Goal: Information Seeking & Learning: Check status

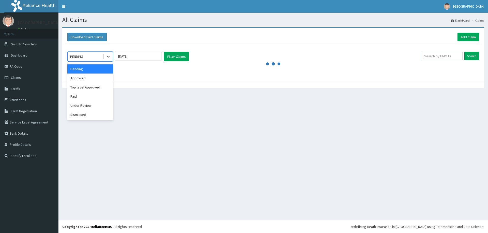
click at [86, 60] on div "PENDING" at bounding box center [85, 57] width 35 height 8
click at [86, 96] on div "Paid" at bounding box center [90, 96] width 46 height 9
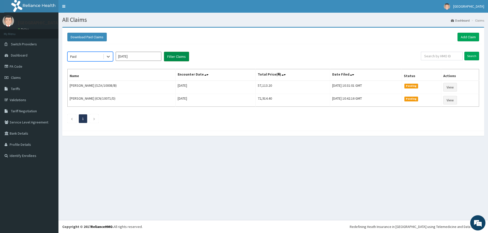
click at [173, 55] on button "Filter Claims" at bounding box center [176, 57] width 25 height 10
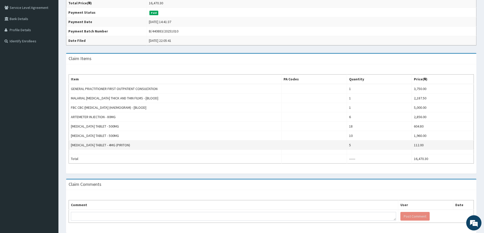
scroll to position [127, 0]
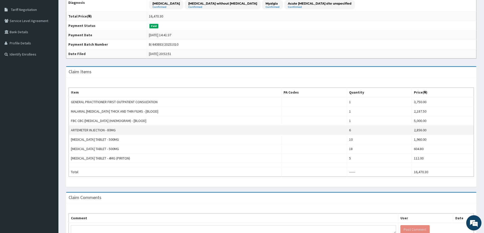
scroll to position [133, 0]
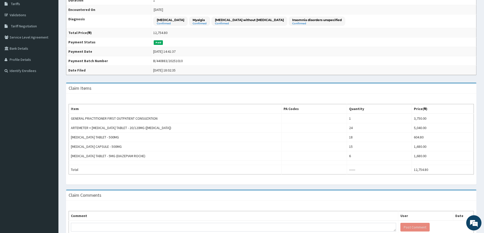
scroll to position [114, 0]
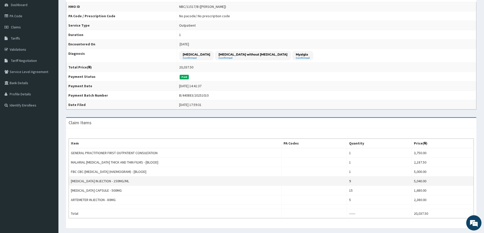
scroll to position [123, 0]
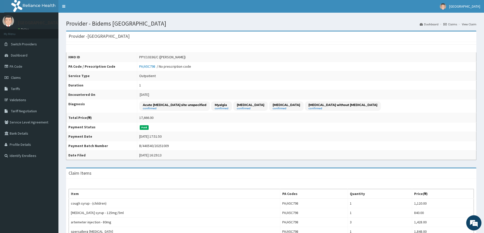
scroll to position [152, 0]
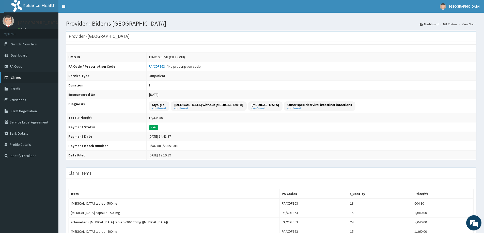
click at [23, 77] on link "Claims" at bounding box center [29, 77] width 58 height 11
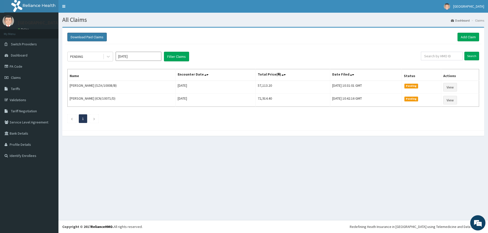
click at [90, 35] on button "Download Paid Claims" at bounding box center [86, 37] width 39 height 9
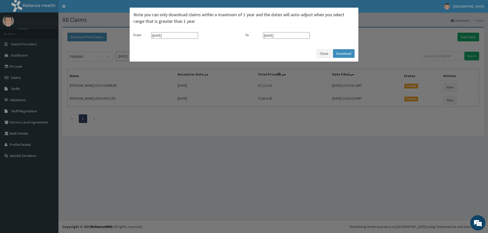
click at [162, 39] on input "[DATE]" at bounding box center [174, 35] width 47 height 7
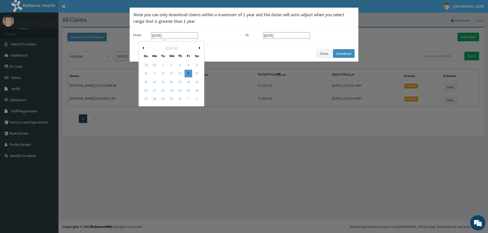
click at [201, 47] on button "Next Month" at bounding box center [200, 48] width 3 height 3
click at [189, 62] on div "1" at bounding box center [188, 65] width 8 height 8
type input "[DATE]"
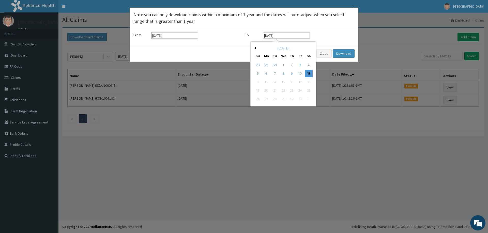
click at [269, 35] on input "[DATE]" at bounding box center [286, 35] width 47 height 7
click at [255, 49] on button "Previous Month" at bounding box center [254, 48] width 3 height 3
click at [255, 47] on button "Previous Month" at bounding box center [254, 48] width 3 height 3
click at [261, 107] on div "31" at bounding box center [258, 108] width 8 height 8
type input "31-08-2025"
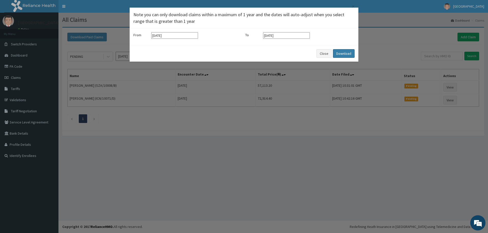
click at [340, 54] on button "Download" at bounding box center [344, 53] width 22 height 9
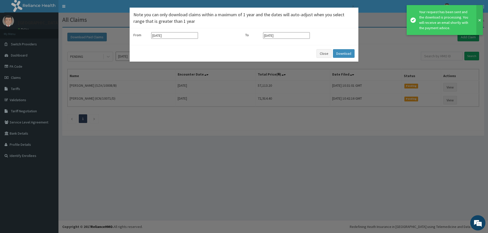
click at [479, 18] on button at bounding box center [479, 20] width 7 height 30
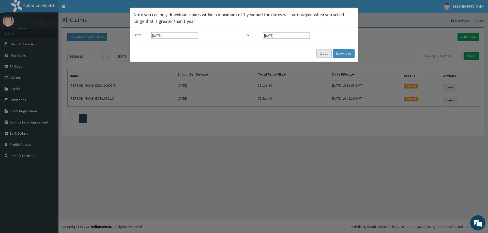
click at [326, 52] on button "Close" at bounding box center [323, 53] width 15 height 9
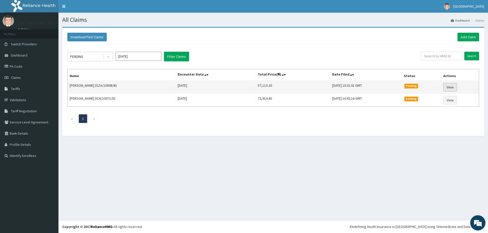
click at [449, 88] on link "View" at bounding box center [450, 87] width 14 height 9
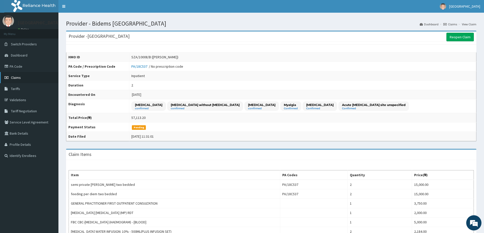
click at [24, 79] on link "Claims" at bounding box center [29, 77] width 58 height 11
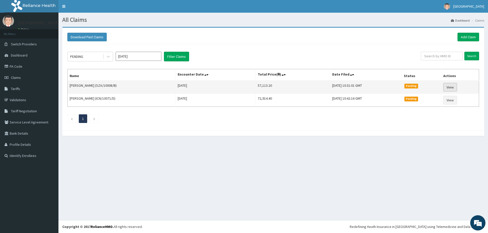
click at [451, 84] on link "View" at bounding box center [450, 87] width 14 height 9
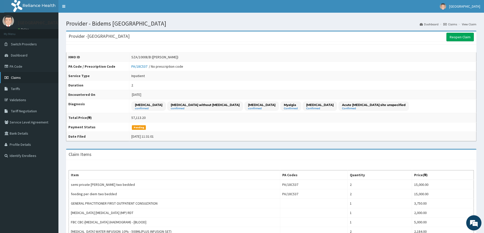
click at [14, 78] on span "Claims" at bounding box center [16, 77] width 10 height 5
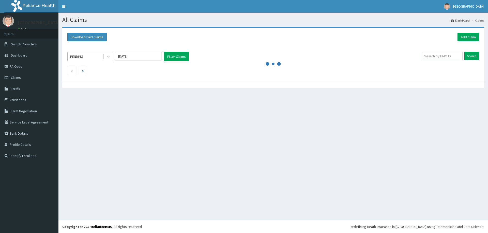
click at [83, 57] on div "PENDING" at bounding box center [76, 56] width 13 height 5
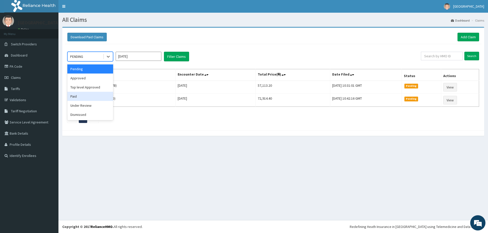
click at [78, 96] on div "Paid" at bounding box center [90, 96] width 46 height 9
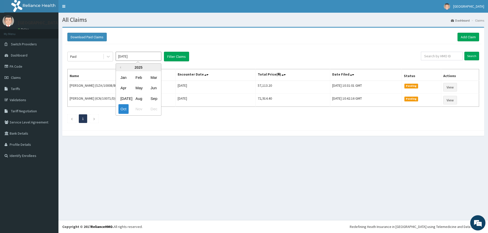
click at [139, 57] on input "Oct 2025" at bounding box center [139, 56] width 46 height 9
click at [150, 96] on div "Sep" at bounding box center [153, 98] width 10 height 9
type input "Sep 2025"
click at [181, 59] on button "Filter Claims" at bounding box center [176, 57] width 25 height 10
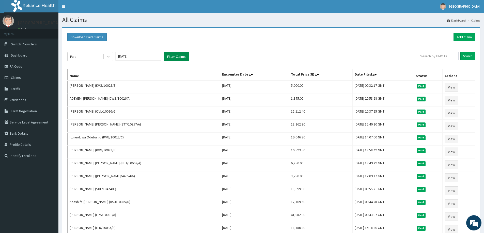
click at [180, 56] on button "Filter Claims" at bounding box center [176, 57] width 25 height 10
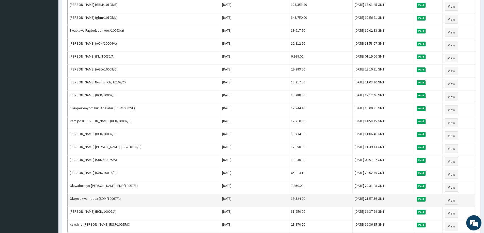
scroll to position [546, 0]
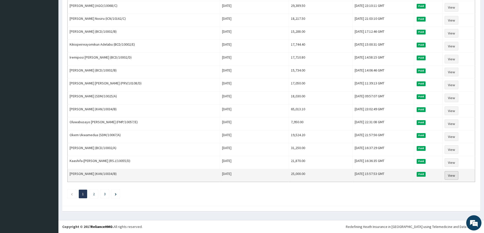
drag, startPoint x: 447, startPoint y: 180, endPoint x: 450, endPoint y: 177, distance: 4.5
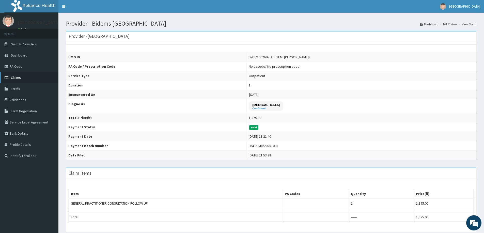
click at [28, 82] on link "Claims" at bounding box center [29, 77] width 58 height 11
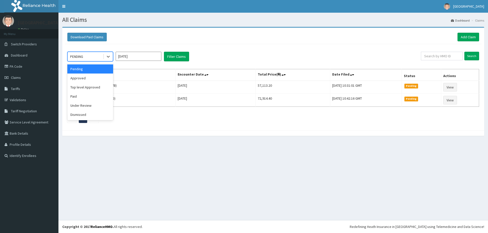
click at [85, 59] on div "PENDING" at bounding box center [85, 57] width 35 height 8
click at [83, 93] on div "Paid" at bounding box center [90, 96] width 46 height 9
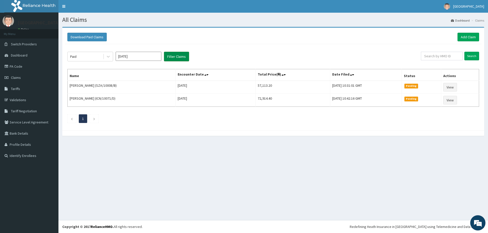
click at [176, 54] on button "Filter Claims" at bounding box center [176, 57] width 25 height 10
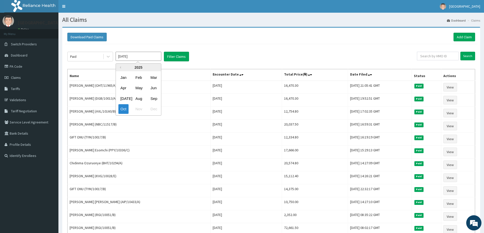
click at [135, 56] on input "[DATE]" at bounding box center [139, 56] width 46 height 9
click at [124, 98] on div "[DATE]" at bounding box center [123, 98] width 10 height 9
click at [141, 57] on input "[DATE]" at bounding box center [139, 56] width 46 height 9
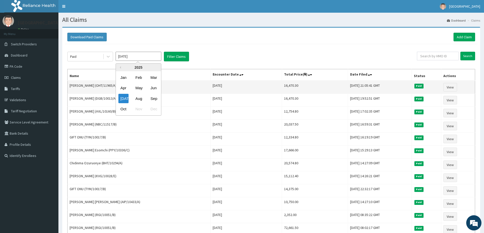
drag, startPoint x: 141, startPoint y: 97, endPoint x: 151, endPoint y: 84, distance: 16.1
click at [142, 96] on div "Aug" at bounding box center [138, 98] width 10 height 9
type input "[DATE]"
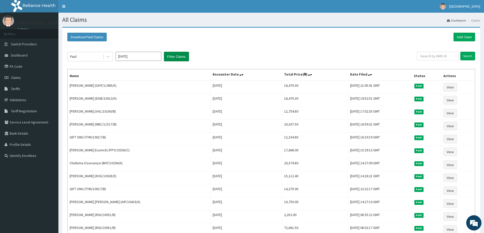
click at [173, 59] on button "Filter Claims" at bounding box center [176, 57] width 25 height 10
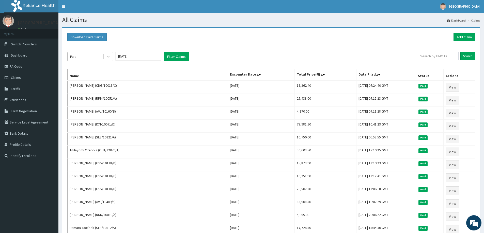
click at [82, 57] on div "Paid" at bounding box center [85, 57] width 35 height 8
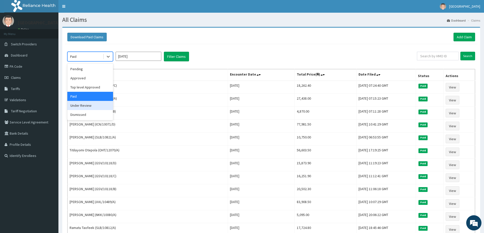
click at [83, 107] on div "Under Review" at bounding box center [90, 105] width 46 height 9
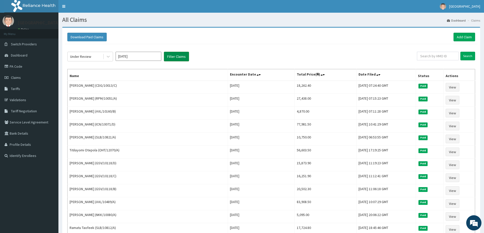
click at [178, 58] on button "Filter Claims" at bounding box center [176, 57] width 25 height 10
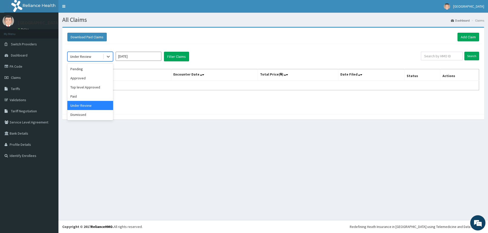
click at [91, 57] on div "Under Review" at bounding box center [85, 57] width 35 height 8
click at [82, 117] on div "Dismissed" at bounding box center [90, 114] width 46 height 9
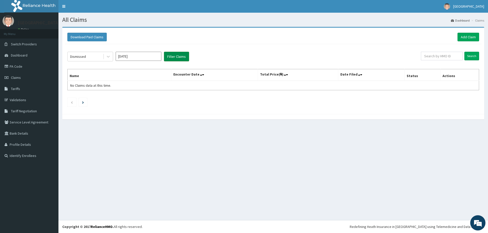
click at [176, 56] on button "Filter Claims" at bounding box center [176, 57] width 25 height 10
click at [86, 55] on div "Dismissed" at bounding box center [85, 57] width 35 height 8
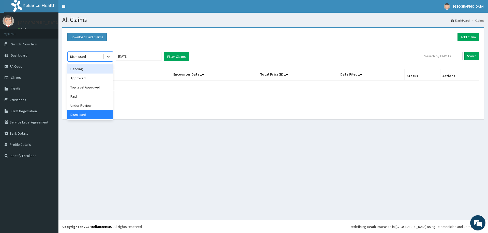
click at [86, 67] on div "Pending" at bounding box center [90, 69] width 46 height 9
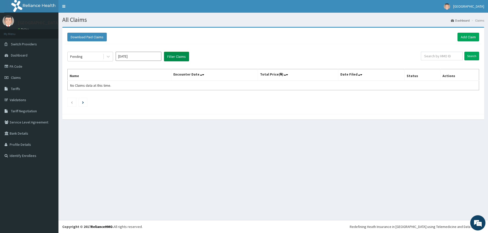
click at [174, 56] on button "Filter Claims" at bounding box center [176, 57] width 25 height 10
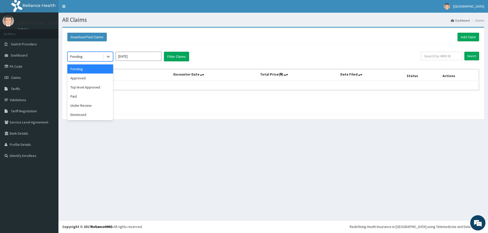
click at [74, 56] on div "Pending" at bounding box center [76, 56] width 12 height 5
click at [81, 80] on div "Approved" at bounding box center [90, 78] width 46 height 9
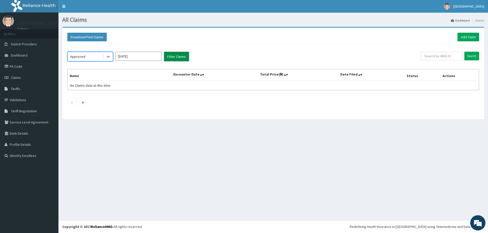
click at [176, 53] on button "Filter Claims" at bounding box center [176, 57] width 25 height 10
click at [86, 61] on div "Approved" at bounding box center [85, 57] width 35 height 8
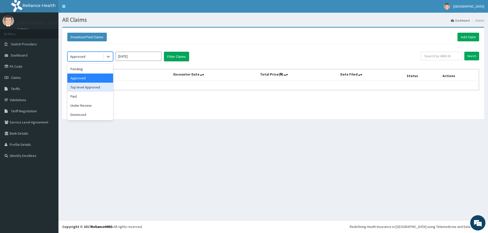
click at [86, 89] on div "Top level Approved" at bounding box center [90, 87] width 46 height 9
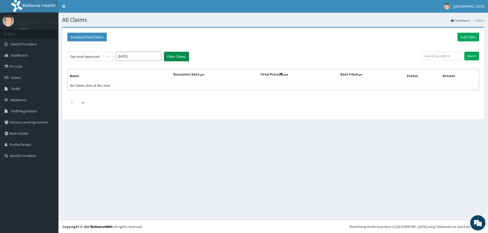
click at [172, 56] on button "Filter Claims" at bounding box center [176, 57] width 25 height 10
click at [172, 57] on button "Filter Claims" at bounding box center [176, 57] width 25 height 10
click at [75, 58] on div "Top level Approved" at bounding box center [85, 56] width 30 height 5
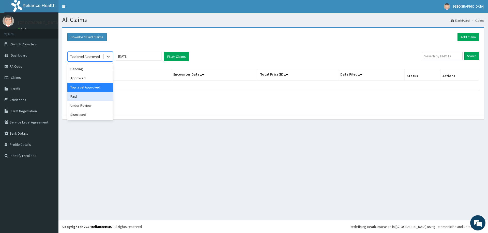
click at [82, 96] on div "Paid" at bounding box center [90, 96] width 46 height 9
click at [163, 57] on div "option Paid, selected. Select is focused ,type to refine list, press Down to op…" at bounding box center [243, 57] width 353 height 10
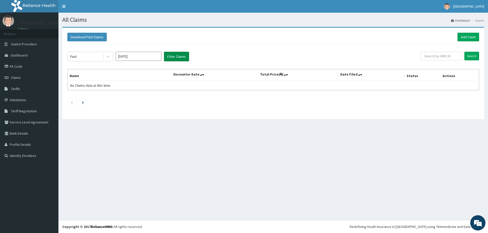
click at [168, 56] on button "Filter Claims" at bounding box center [176, 57] width 25 height 10
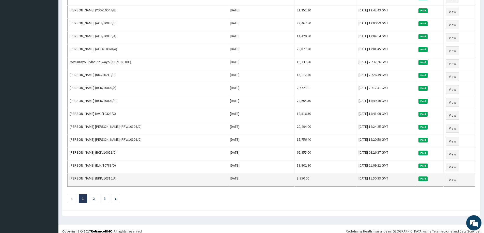
scroll to position [546, 0]
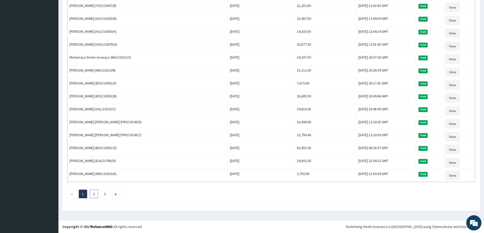
click at [95, 194] on li "2" at bounding box center [94, 194] width 8 height 9
click at [95, 193] on link "2" at bounding box center [94, 194] width 2 height 5
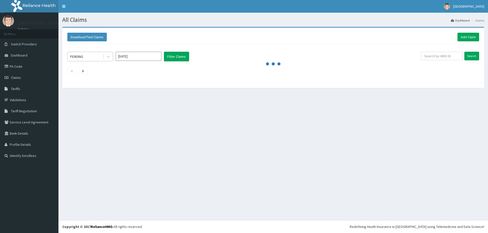
click at [80, 58] on div "PENDING" at bounding box center [76, 56] width 13 height 5
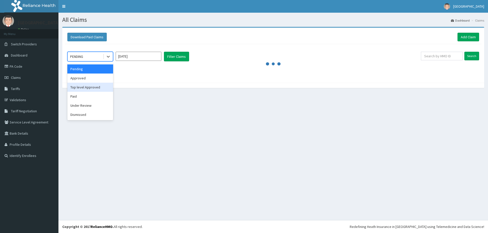
click at [86, 92] on div "Top level Approved" at bounding box center [90, 87] width 46 height 9
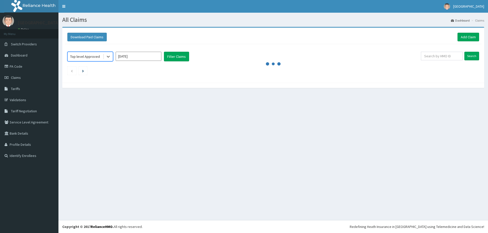
click at [89, 55] on div "Top level Approved" at bounding box center [85, 56] width 30 height 5
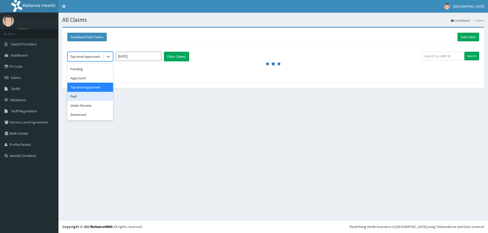
drag, startPoint x: 83, startPoint y: 98, endPoint x: 89, endPoint y: 93, distance: 7.3
click at [83, 97] on div "Paid" at bounding box center [90, 96] width 46 height 9
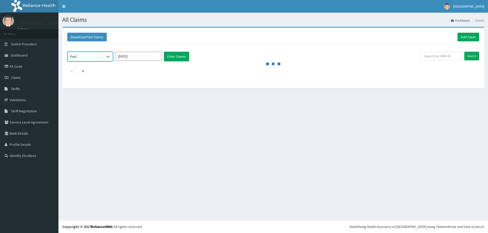
click at [125, 60] on input "Oct 2025" at bounding box center [139, 56] width 46 height 9
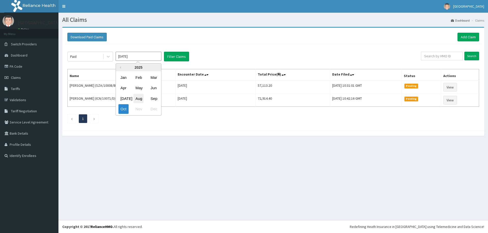
click at [140, 98] on div "Aug" at bounding box center [138, 98] width 10 height 9
type input "Aug 2025"
click at [171, 55] on button "Filter Claims" at bounding box center [176, 57] width 25 height 10
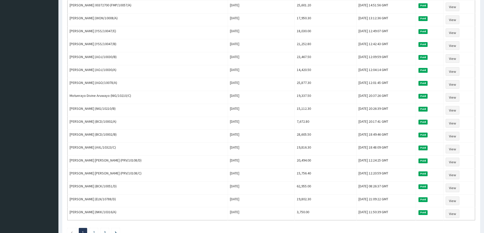
drag, startPoint x: 323, startPoint y: 222, endPoint x: 286, endPoint y: 218, distance: 37.7
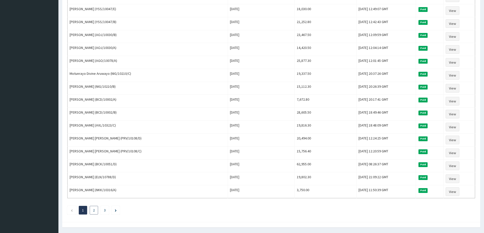
click at [93, 212] on link "2" at bounding box center [94, 210] width 2 height 5
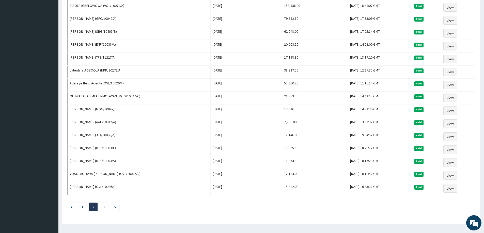
scroll to position [546, 0]
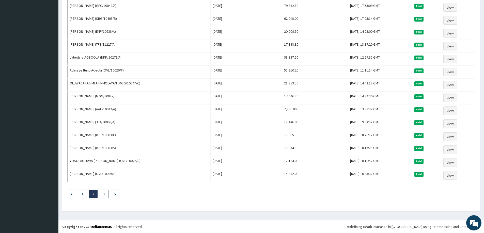
click at [104, 196] on link "3" at bounding box center [104, 194] width 2 height 5
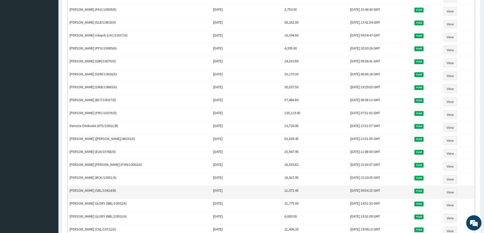
scroll to position [279, 0]
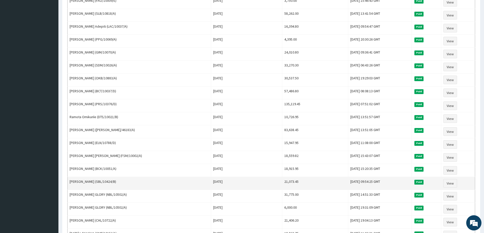
click at [296, 179] on td "21,073.45" at bounding box center [315, 183] width 66 height 13
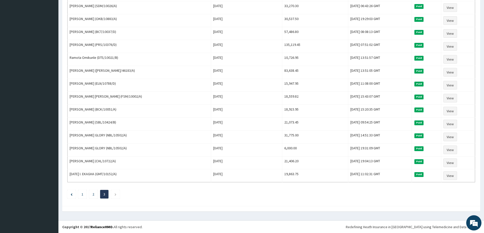
scroll to position [339, 0]
drag, startPoint x: 306, startPoint y: 189, endPoint x: 305, endPoint y: 186, distance: 2.9
click at [83, 194] on link "1" at bounding box center [83, 194] width 2 height 5
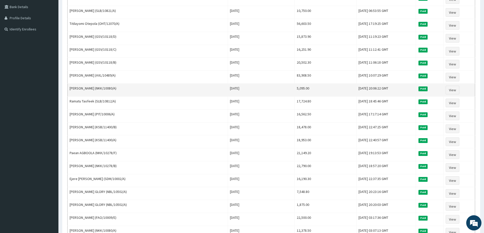
scroll to position [127, 0]
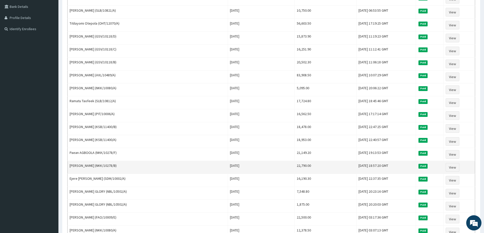
click at [310, 171] on td "22,790.00" at bounding box center [325, 167] width 62 height 13
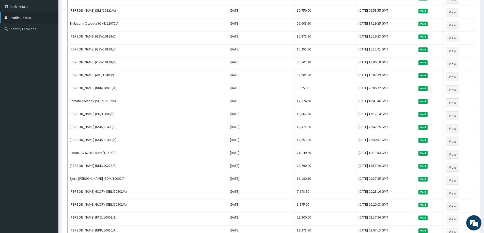
drag, startPoint x: 36, startPoint y: 13, endPoint x: 0, endPoint y: 19, distance: 36.8
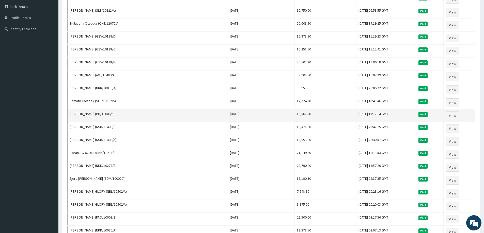
drag, startPoint x: 0, startPoint y: 19, endPoint x: 292, endPoint y: 119, distance: 308.8
click at [294, 119] on td "16,562.50" at bounding box center [325, 115] width 62 height 13
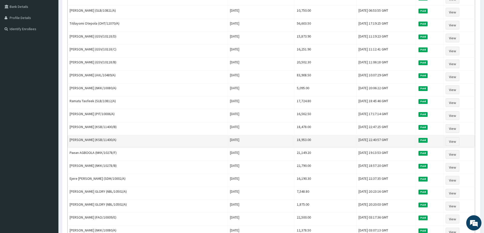
drag, startPoint x: 300, startPoint y: 144, endPoint x: 299, endPoint y: 148, distance: 3.2
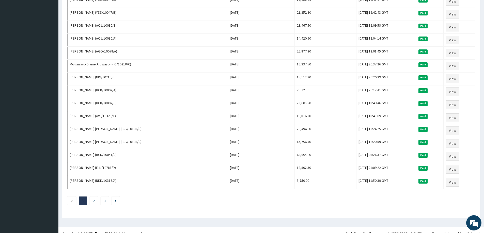
scroll to position [546, 0]
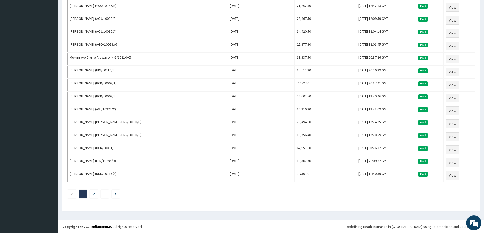
click at [94, 194] on link "2" at bounding box center [94, 194] width 2 height 5
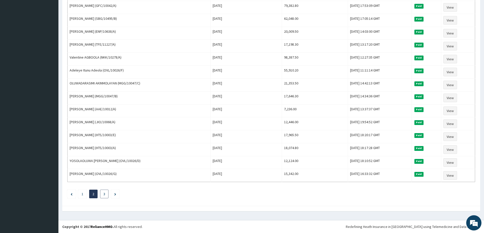
click at [102, 194] on li "3" at bounding box center [104, 194] width 8 height 9
click at [104, 195] on link "3" at bounding box center [104, 194] width 2 height 5
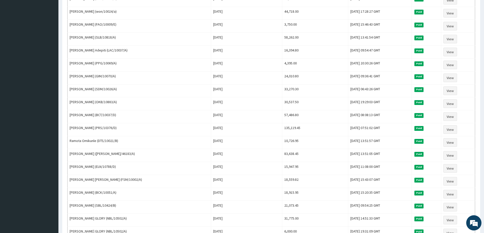
scroll to position [339, 0]
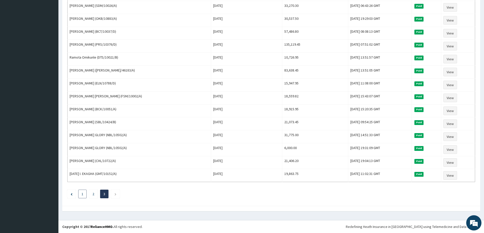
click at [81, 193] on li "1" at bounding box center [82, 194] width 8 height 9
click at [83, 195] on link "1" at bounding box center [83, 194] width 2 height 5
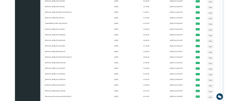
scroll to position [546, 0]
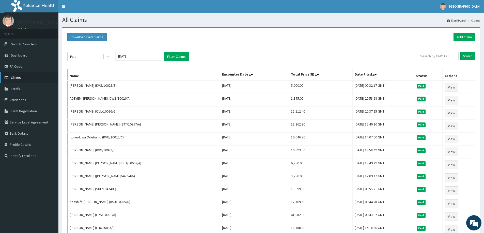
click at [32, 79] on link "Claims" at bounding box center [29, 77] width 58 height 11
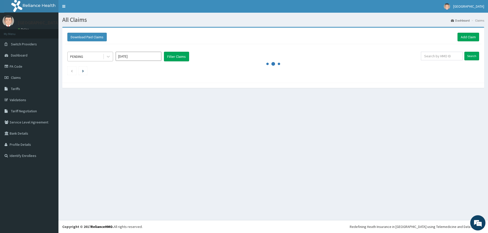
click at [93, 53] on div "PENDING" at bounding box center [85, 57] width 35 height 8
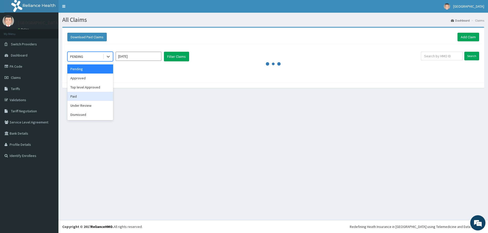
click at [88, 95] on div "Paid" at bounding box center [90, 96] width 46 height 9
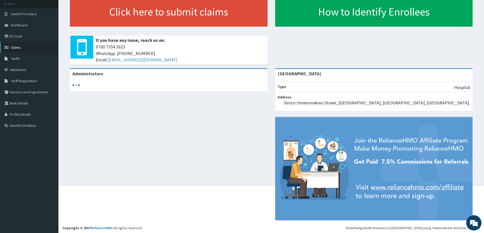
click at [28, 44] on link "Claims" at bounding box center [29, 47] width 58 height 11
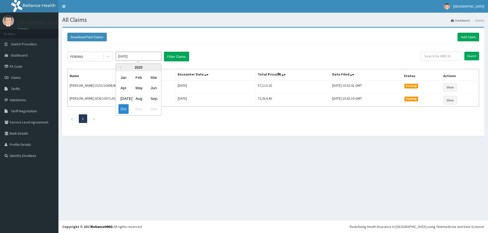
click at [142, 56] on input "Oct 2025" at bounding box center [139, 56] width 46 height 9
click at [152, 98] on div "Sep" at bounding box center [153, 98] width 10 height 9
type input "Sep 2025"
click at [99, 56] on div "PENDING" at bounding box center [85, 57] width 35 height 8
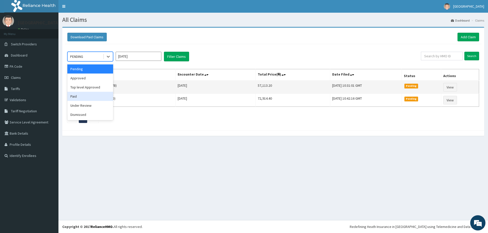
drag, startPoint x: 97, startPoint y: 96, endPoint x: 112, endPoint y: 93, distance: 15.4
click at [100, 96] on div "Paid" at bounding box center [90, 96] width 46 height 9
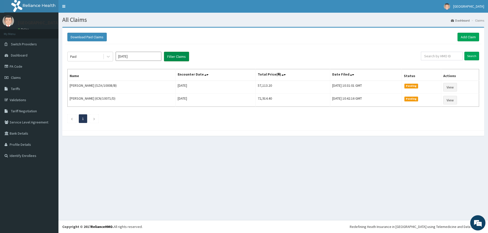
click at [183, 58] on button "Filter Claims" at bounding box center [176, 57] width 25 height 10
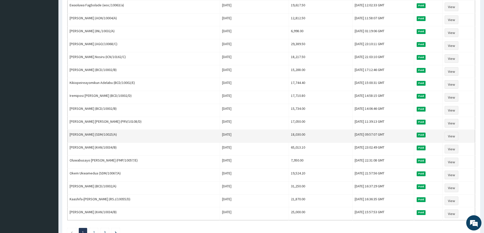
scroll to position [546, 0]
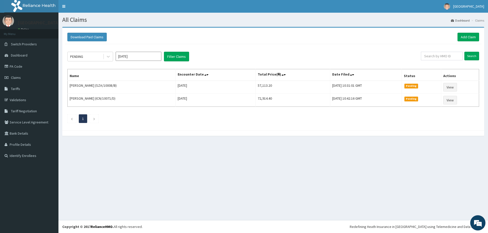
drag, startPoint x: 454, startPoint y: 86, endPoint x: 238, endPoint y: 39, distance: 221.3
click at [238, 39] on div "Download Paid Claims Add Claim" at bounding box center [272, 37] width 411 height 9
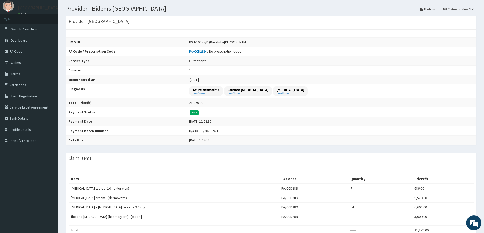
scroll to position [3, 0]
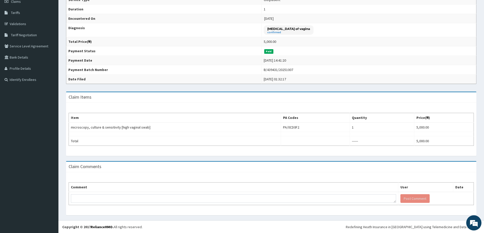
scroll to position [76, 0]
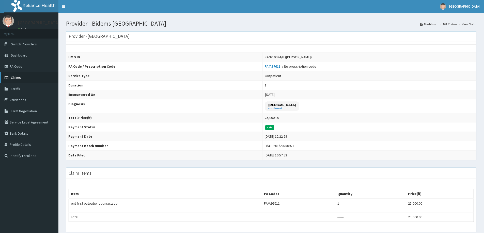
click at [27, 78] on link "Claims" at bounding box center [29, 77] width 58 height 11
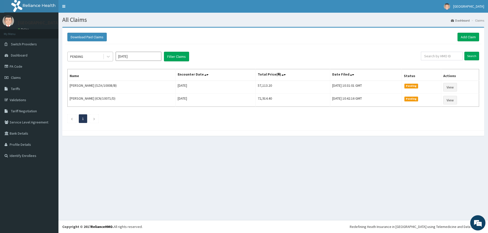
click at [97, 58] on div "PENDING" at bounding box center [85, 57] width 35 height 8
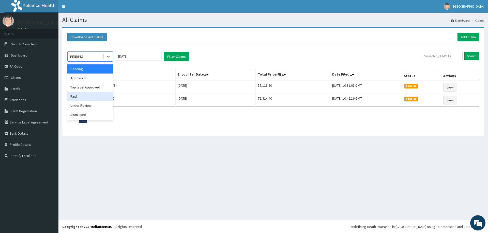
click at [95, 101] on div "Paid" at bounding box center [90, 96] width 46 height 9
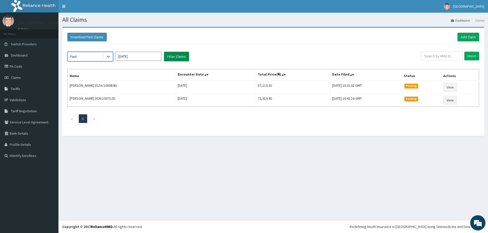
click at [177, 52] on button "Filter Claims" at bounding box center [176, 57] width 25 height 10
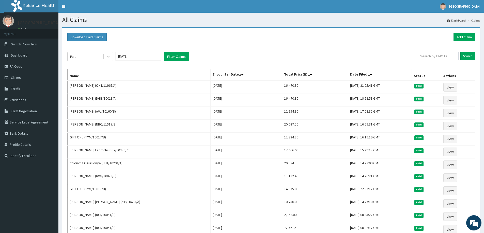
click at [130, 56] on input "Oct 2025" at bounding box center [139, 56] width 46 height 9
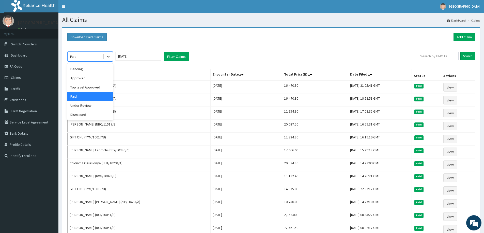
click at [81, 56] on div "Paid" at bounding box center [85, 57] width 35 height 8
click at [78, 106] on div "Under Review" at bounding box center [90, 105] width 46 height 9
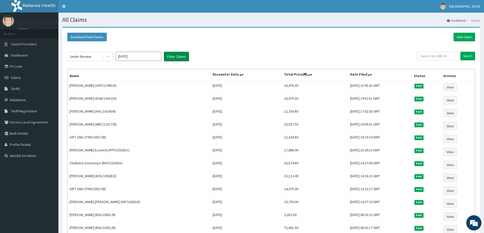
click at [174, 58] on button "Filter Claims" at bounding box center [176, 57] width 25 height 10
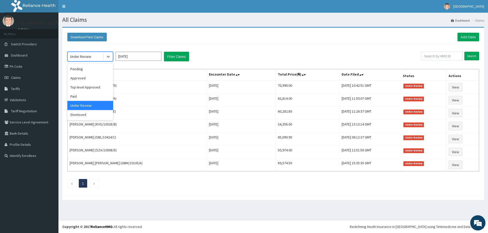
click at [78, 58] on div "Under Review" at bounding box center [80, 56] width 21 height 5
click at [84, 113] on div "Dismissed" at bounding box center [90, 114] width 46 height 9
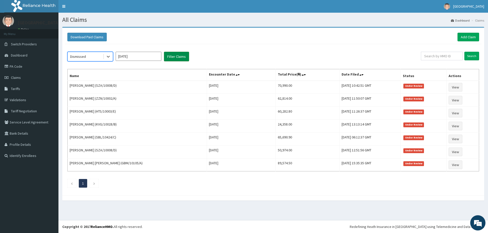
click at [165, 55] on button "Filter Claims" at bounding box center [176, 57] width 25 height 10
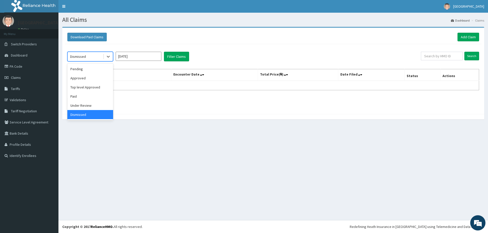
click at [83, 59] on div "Dismissed" at bounding box center [78, 56] width 16 height 5
click at [85, 67] on div "Pending" at bounding box center [90, 69] width 46 height 9
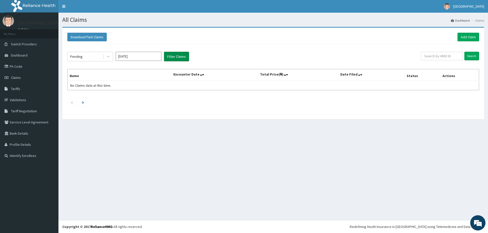
click at [174, 58] on button "Filter Claims" at bounding box center [176, 57] width 25 height 10
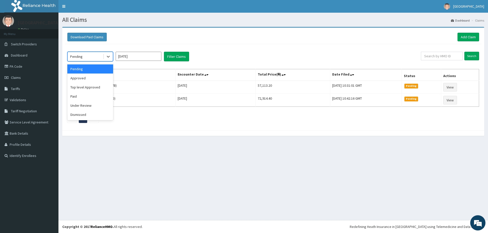
click at [95, 55] on div "Pending" at bounding box center [85, 57] width 35 height 8
click at [93, 76] on div "Approved" at bounding box center [90, 78] width 46 height 9
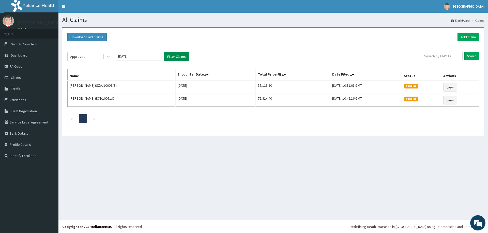
click at [170, 56] on button "Filter Claims" at bounding box center [176, 57] width 25 height 10
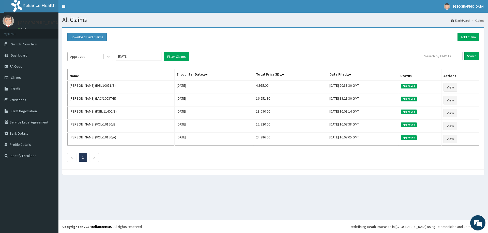
drag, startPoint x: 85, startPoint y: 56, endPoint x: 83, endPoint y: 58, distance: 2.8
click at [84, 57] on div "Approved" at bounding box center [85, 57] width 35 height 8
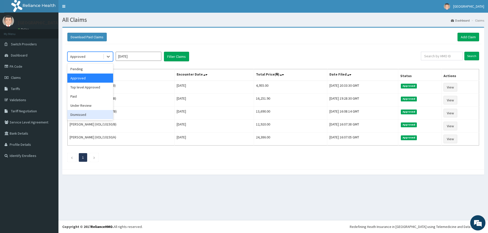
click at [83, 117] on div "Dismissed" at bounding box center [90, 114] width 46 height 9
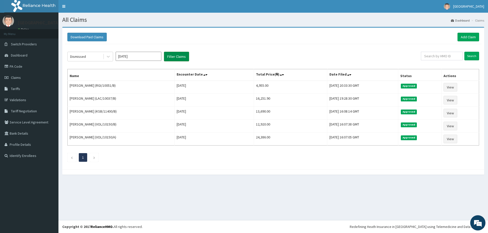
click at [174, 56] on button "Filter Claims" at bounding box center [176, 57] width 25 height 10
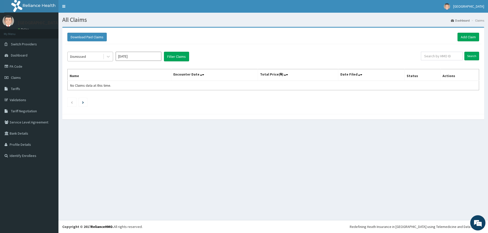
click at [85, 57] on div "Dismissed" at bounding box center [85, 57] width 35 height 8
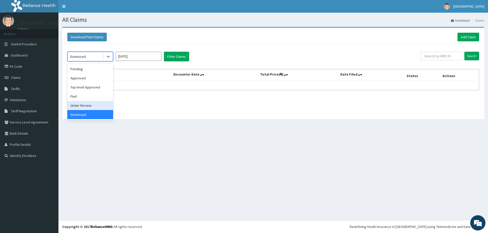
click at [94, 103] on div "Under Review" at bounding box center [90, 105] width 46 height 9
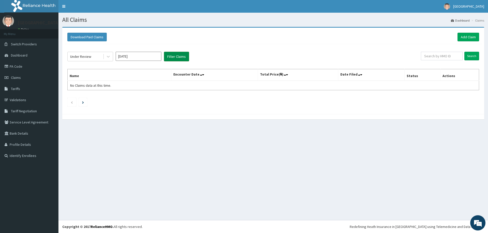
click at [174, 57] on button "Filter Claims" at bounding box center [176, 57] width 25 height 10
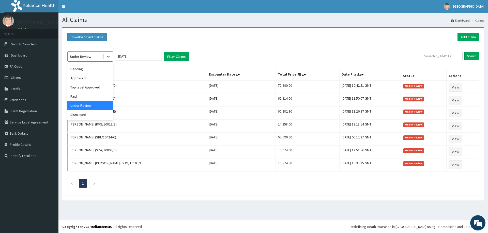
click at [87, 56] on div "Under Review" at bounding box center [80, 56] width 21 height 5
click at [82, 95] on div "Paid" at bounding box center [90, 96] width 46 height 9
click at [126, 57] on input "[DATE]" at bounding box center [139, 56] width 46 height 9
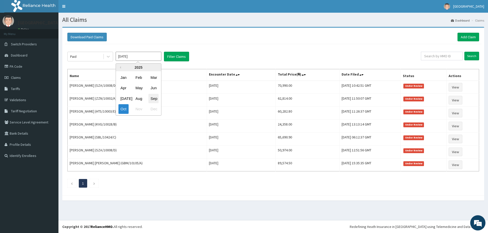
click at [157, 98] on div "Sep" at bounding box center [153, 98] width 10 height 9
type input "Sep 2025"
click at [181, 62] on div "Paid Sep 2025 Filter Claims Search Name Encounter Date Total Price(₦) Date File…" at bounding box center [273, 118] width 416 height 149
click at [186, 53] on button "Filter Claims" at bounding box center [176, 57] width 25 height 10
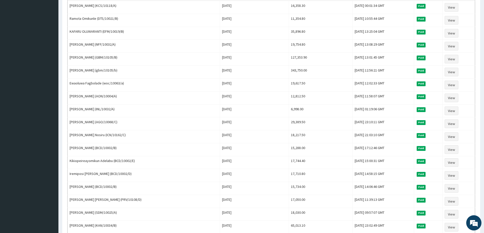
scroll to position [419, 0]
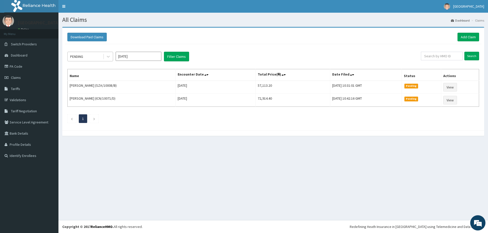
click at [75, 54] on div "PENDING" at bounding box center [76, 56] width 13 height 5
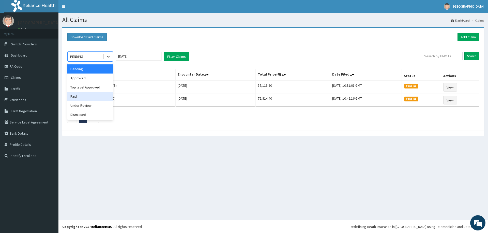
click at [86, 97] on div "Paid" at bounding box center [90, 96] width 46 height 9
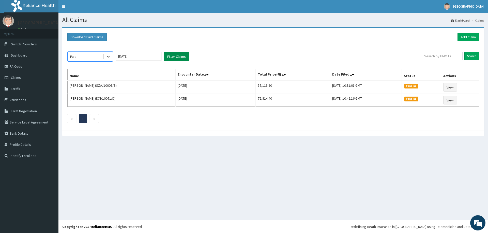
click at [175, 55] on button "Filter Claims" at bounding box center [176, 57] width 25 height 10
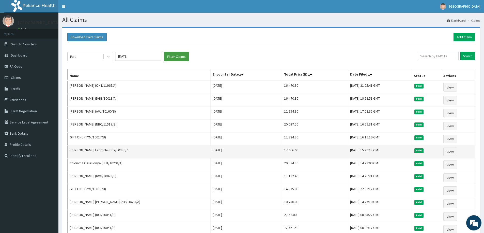
drag, startPoint x: 169, startPoint y: 56, endPoint x: 239, endPoint y: 154, distance: 121.6
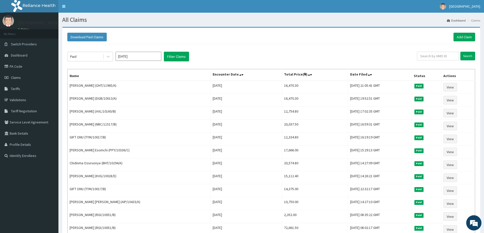
click at [189, 58] on div "Paid [DATE] Filter Claims" at bounding box center [241, 57] width 349 height 10
click at [181, 55] on button "Filter Claims" at bounding box center [176, 57] width 25 height 10
click at [125, 54] on input "[DATE]" at bounding box center [139, 56] width 46 height 9
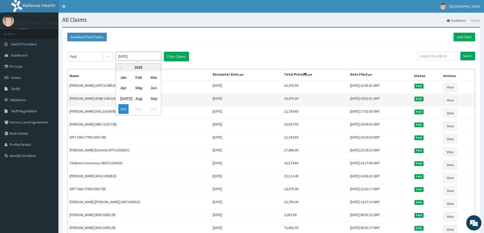
click at [154, 99] on div "Sep" at bounding box center [153, 98] width 10 height 9
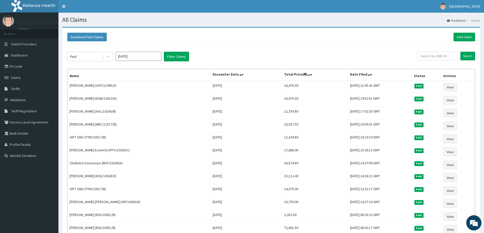
click at [195, 57] on div "Paid [DATE] Filter Claims" at bounding box center [241, 57] width 349 height 10
click at [189, 59] on div "Paid [DATE] Filter Claims" at bounding box center [241, 57] width 349 height 10
click at [181, 60] on button "Filter Claims" at bounding box center [176, 57] width 25 height 10
click at [174, 60] on button "Filter Claims" at bounding box center [176, 57] width 25 height 10
click at [174, 58] on button "Filter Claims" at bounding box center [176, 57] width 25 height 10
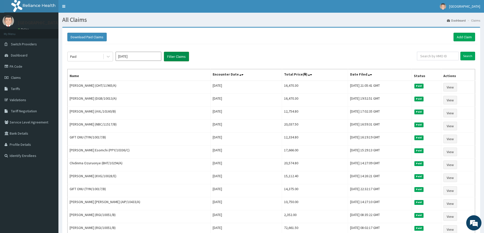
click at [175, 55] on button "Filter Claims" at bounding box center [176, 57] width 25 height 10
click at [86, 55] on div "Paid" at bounding box center [85, 57] width 35 height 8
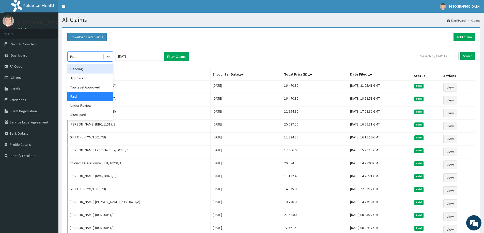
click at [89, 66] on div "Pending" at bounding box center [90, 69] width 46 height 9
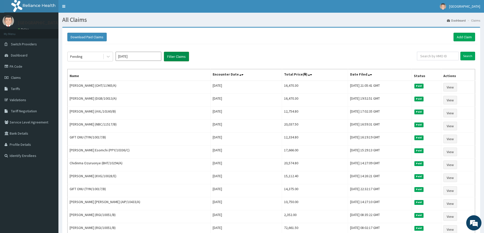
click at [176, 59] on button "Filter Claims" at bounding box center [176, 57] width 25 height 10
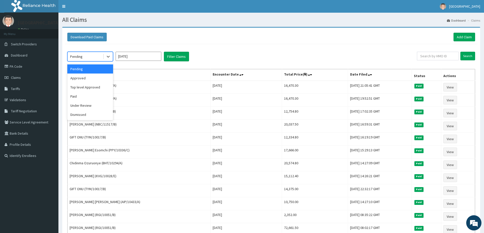
click at [103, 58] on div "Pending" at bounding box center [85, 57] width 35 height 8
click at [106, 76] on div "Approved" at bounding box center [90, 78] width 46 height 9
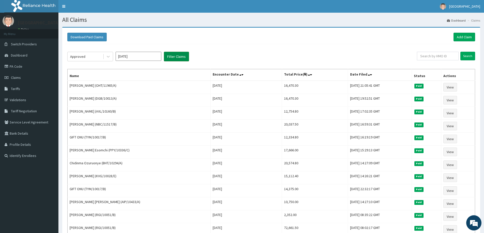
click at [173, 57] on button "Filter Claims" at bounding box center [176, 57] width 25 height 10
click at [168, 57] on button "Filter Claims" at bounding box center [176, 57] width 25 height 10
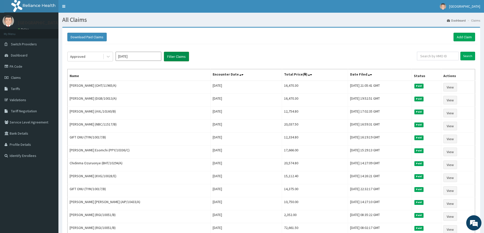
click at [168, 57] on button "Filter Claims" at bounding box center [176, 57] width 25 height 10
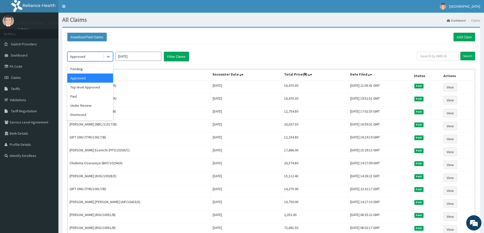
click at [84, 61] on div "Approved" at bounding box center [90, 57] width 46 height 10
click at [85, 88] on div "Top level Approved" at bounding box center [90, 87] width 46 height 9
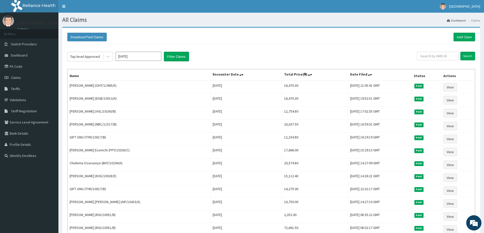
drag, startPoint x: 301, startPoint y: 33, endPoint x: 301, endPoint y: 44, distance: 11.4
click at [301, 33] on div "Download Paid Claims Add Claim" at bounding box center [271, 37] width 413 height 14
click at [134, 55] on input "[DATE]" at bounding box center [139, 56] width 46 height 9
click at [139, 98] on div "Aug" at bounding box center [138, 98] width 10 height 9
type input "[DATE]"
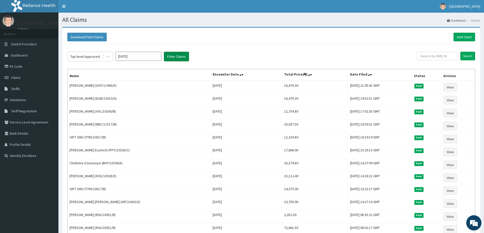
click at [167, 55] on button "Filter Claims" at bounding box center [176, 57] width 25 height 10
click at [98, 58] on div "Top level Approved" at bounding box center [85, 57] width 35 height 8
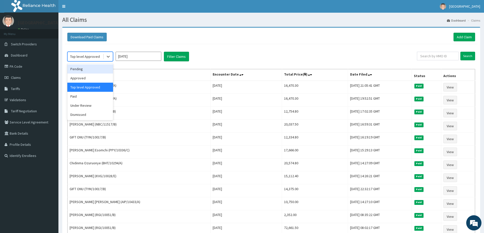
click at [95, 69] on div "Pending" at bounding box center [90, 69] width 46 height 9
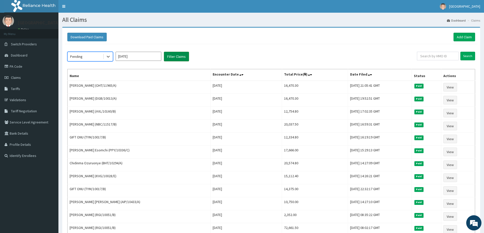
click at [179, 57] on button "Filter Claims" at bounding box center [176, 57] width 25 height 10
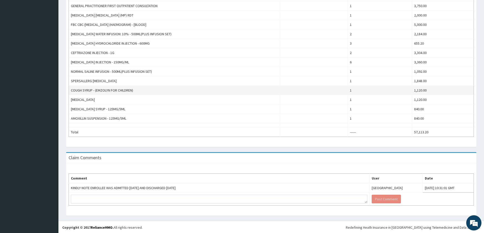
scroll to position [199, 0]
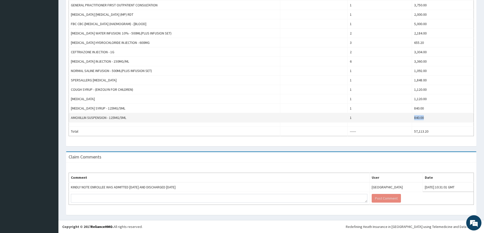
drag, startPoint x: 420, startPoint y: 118, endPoint x: 411, endPoint y: 119, distance: 8.9
click at [411, 119] on tr "AMOXILLIN SUSPENSION - 125MG/5ML 1 840.00" at bounding box center [271, 117] width 405 height 9
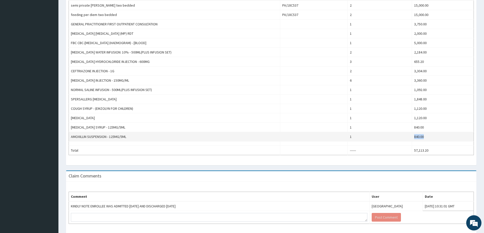
scroll to position [148, 0]
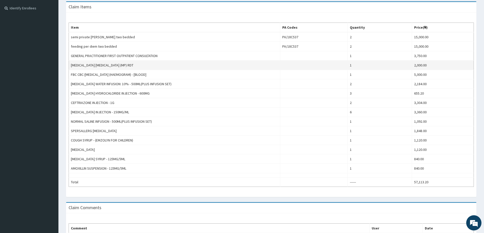
click at [180, 67] on td "[MEDICAL_DATA] [MEDICAL_DATA] (MP) RDT" at bounding box center [174, 65] width 211 height 9
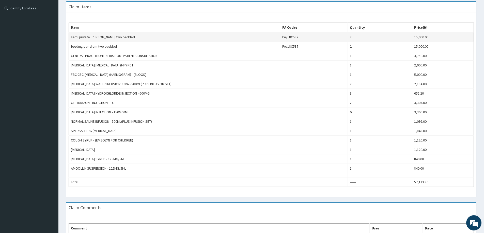
click at [435, 34] on td "15,000.00" at bounding box center [443, 37] width 62 height 10
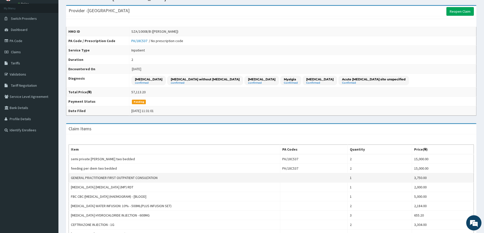
scroll to position [0, 0]
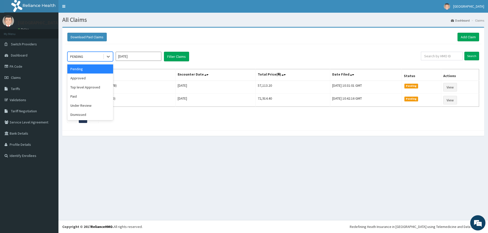
click at [99, 59] on div "PENDING" at bounding box center [85, 57] width 35 height 8
click at [82, 99] on div "Paid" at bounding box center [90, 96] width 46 height 9
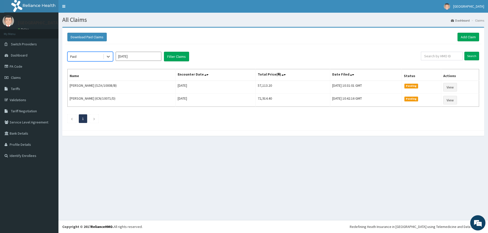
click at [122, 56] on input "[DATE]" at bounding box center [139, 56] width 46 height 9
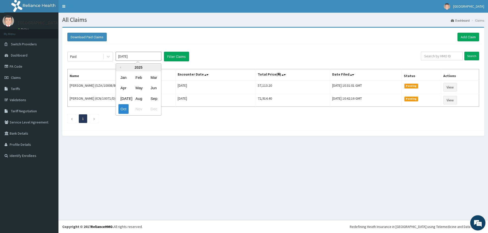
click at [144, 99] on div "[DATE] Aug Sep" at bounding box center [138, 98] width 45 height 10
click at [138, 100] on div "Aug" at bounding box center [138, 98] width 10 height 9
click at [181, 61] on button "Filter Claims" at bounding box center [176, 57] width 25 height 10
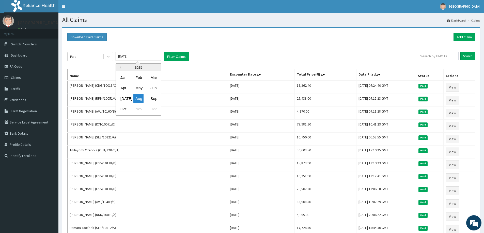
click at [131, 56] on input "[DATE]" at bounding box center [139, 56] width 46 height 9
click at [128, 107] on div "Oct Nov Dec" at bounding box center [138, 109] width 45 height 10
click at [124, 108] on div "Oct" at bounding box center [123, 109] width 10 height 9
type input "[DATE]"
click at [176, 57] on button "Filter Claims" at bounding box center [176, 57] width 25 height 10
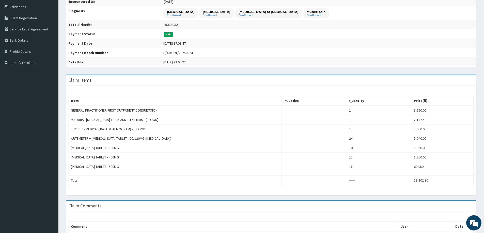
scroll to position [57, 0]
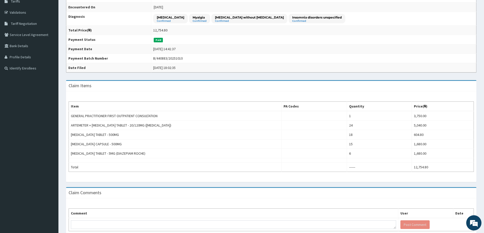
scroll to position [114, 0]
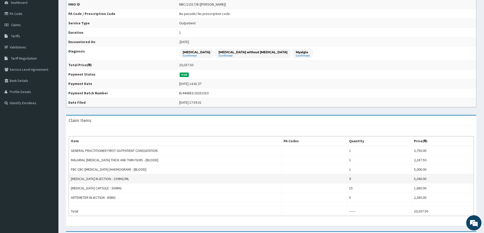
scroll to position [123, 0]
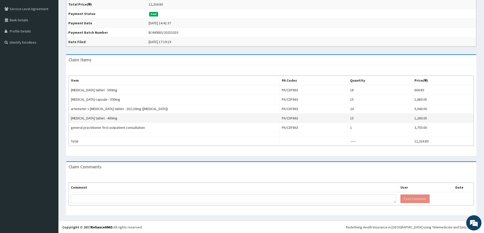
scroll to position [114, 0]
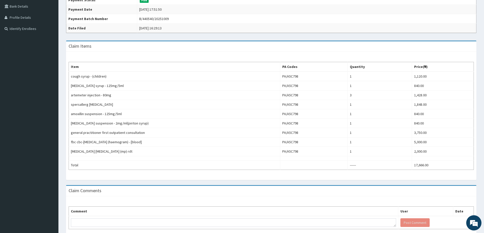
scroll to position [126, 0]
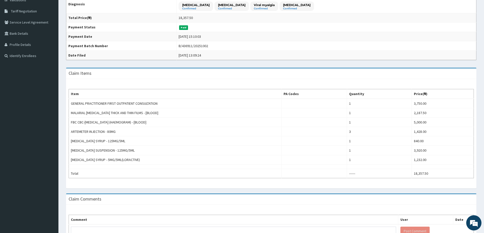
scroll to position [102, 0]
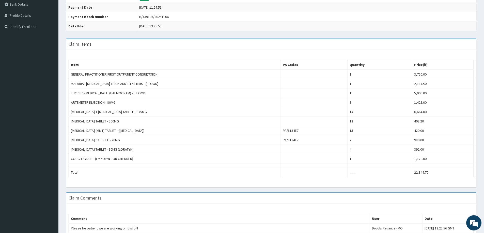
scroll to position [127, 0]
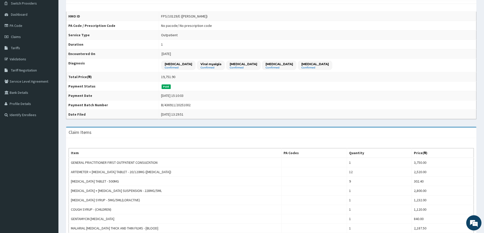
scroll to position [127, 0]
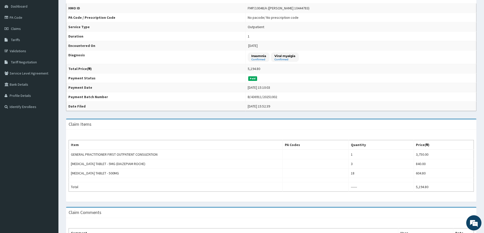
scroll to position [95, 0]
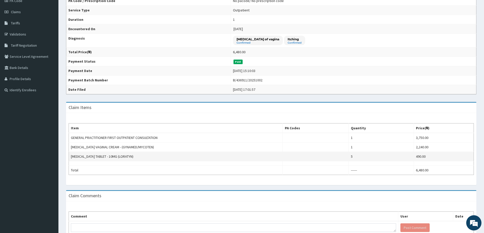
scroll to position [95, 0]
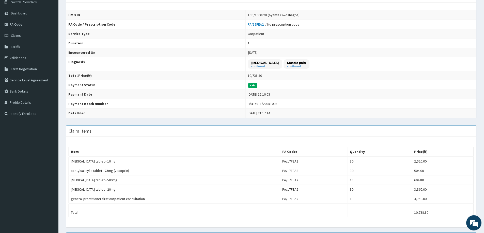
scroll to position [38, 0]
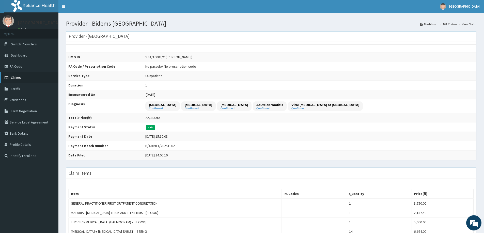
click at [23, 77] on link "Claims" at bounding box center [29, 77] width 58 height 11
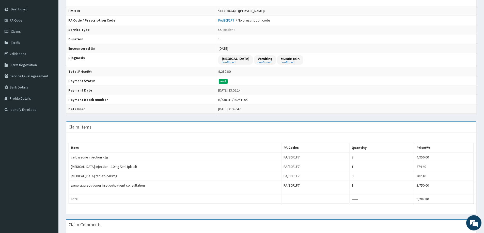
scroll to position [76, 0]
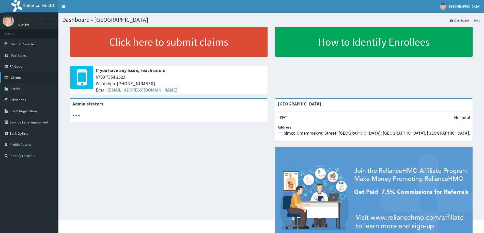
click at [31, 75] on link "Claims" at bounding box center [29, 77] width 58 height 11
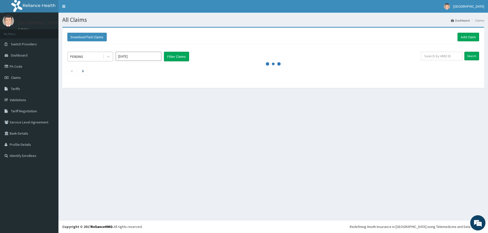
click at [79, 58] on div "PENDING" at bounding box center [76, 56] width 13 height 5
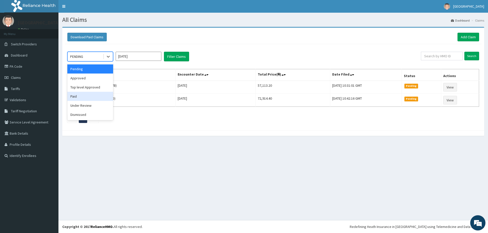
click at [83, 99] on div "Paid" at bounding box center [90, 96] width 46 height 9
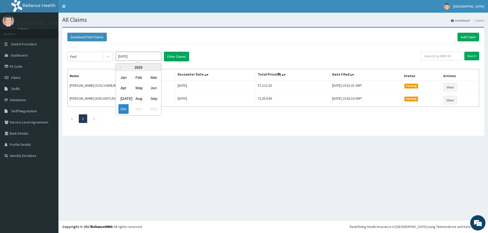
click at [127, 57] on input "[DATE]" at bounding box center [139, 56] width 46 height 9
click at [142, 98] on div "Aug" at bounding box center [138, 98] width 10 height 9
click at [180, 57] on button "Filter Claims" at bounding box center [176, 57] width 25 height 10
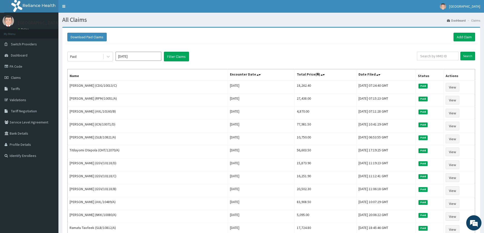
click at [120, 55] on input "[DATE]" at bounding box center [139, 56] width 46 height 9
click at [122, 109] on div "Oct" at bounding box center [123, 109] width 10 height 9
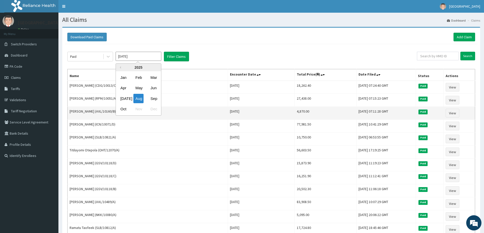
type input "[DATE]"
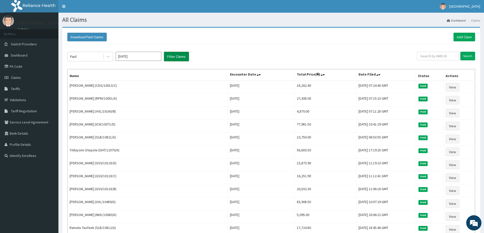
click at [185, 59] on button "Filter Claims" at bounding box center [176, 57] width 25 height 10
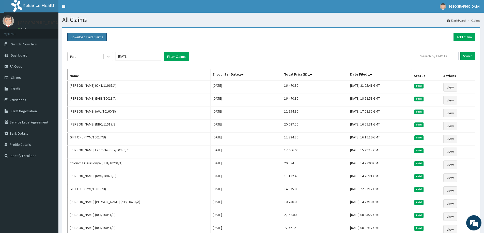
click at [99, 39] on button "Download Paid Claims" at bounding box center [86, 37] width 39 height 9
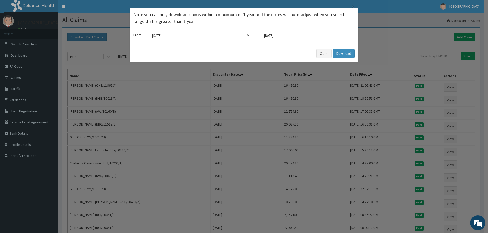
click at [180, 29] on div "From [DATE] To [DATE]" at bounding box center [244, 36] width 229 height 17
drag, startPoint x: 176, startPoint y: 37, endPoint x: 175, endPoint y: 41, distance: 3.6
click at [175, 38] on input "[DATE]" at bounding box center [174, 35] width 47 height 7
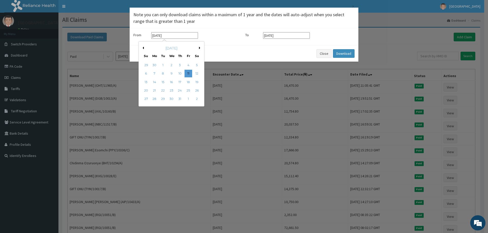
click at [280, 37] on input "[DATE]" at bounding box center [286, 35] width 47 height 7
click at [183, 38] on input "[DATE]" at bounding box center [174, 35] width 47 height 7
click at [198, 46] on div "[DATE]" at bounding box center [171, 48] width 61 height 5
click at [201, 47] on button "Next Month" at bounding box center [200, 48] width 3 height 3
click at [187, 63] on div "1" at bounding box center [188, 65] width 8 height 8
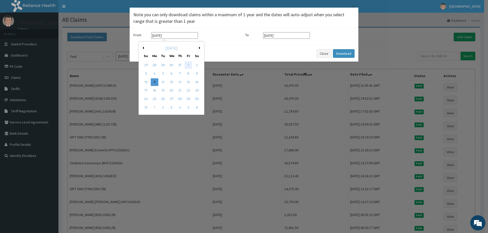
type input "[DATE]"
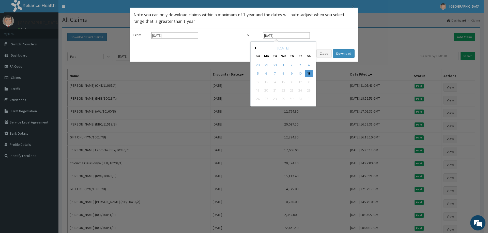
click at [289, 36] on input "[DATE]" at bounding box center [286, 35] width 47 height 7
click at [255, 49] on button "Previous Month" at bounding box center [254, 48] width 3 height 3
click at [256, 108] on div "31" at bounding box center [258, 108] width 8 height 8
type input "[DATE]"
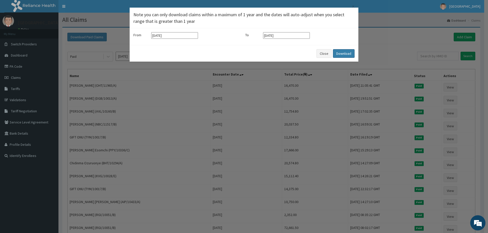
click at [346, 55] on button "Download" at bounding box center [344, 53] width 22 height 9
click at [341, 55] on button "Download" at bounding box center [344, 53] width 22 height 9
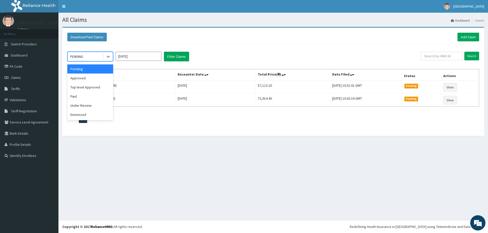
click at [87, 58] on div "PENDING" at bounding box center [85, 57] width 35 height 8
click at [83, 96] on div "Paid" at bounding box center [90, 96] width 46 height 9
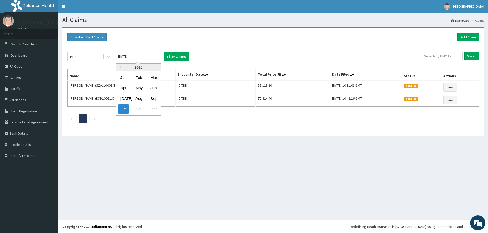
click at [126, 54] on input "[DATE]" at bounding box center [139, 56] width 46 height 9
click at [155, 99] on div "Sep" at bounding box center [153, 98] width 10 height 9
click at [175, 59] on button "Filter Claims" at bounding box center [176, 57] width 25 height 10
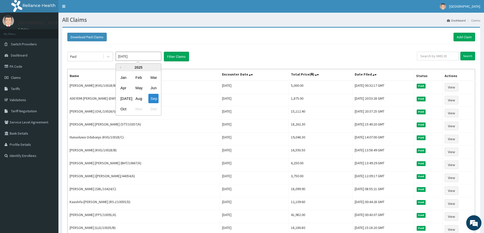
click at [138, 58] on input "[DATE]" at bounding box center [139, 56] width 46 height 9
click at [136, 100] on div "Aug" at bounding box center [138, 98] width 10 height 9
type input "[DATE]"
click at [180, 58] on button "Filter Claims" at bounding box center [176, 57] width 25 height 10
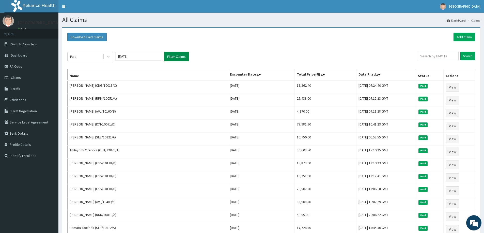
click at [178, 55] on button "Filter Claims" at bounding box center [176, 57] width 25 height 10
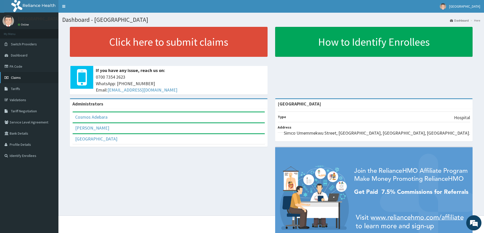
click at [13, 78] on span "Claims" at bounding box center [16, 77] width 10 height 5
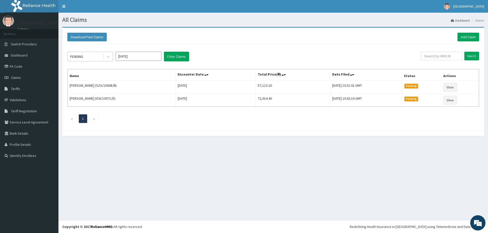
click at [76, 58] on div "PENDING" at bounding box center [76, 56] width 13 height 5
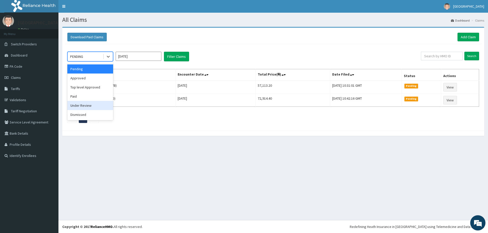
click at [80, 101] on div "Under Review" at bounding box center [90, 105] width 46 height 9
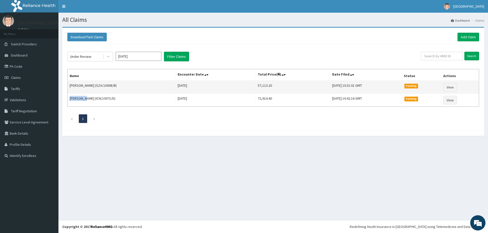
drag, startPoint x: 80, startPoint y: 101, endPoint x: 82, endPoint y: 90, distance: 11.2
click at [80, 101] on td "[PERSON_NAME] (ICN/10071/D)" at bounding box center [122, 100] width 108 height 13
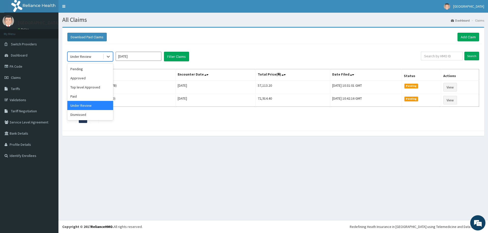
click at [86, 57] on div "Under Review" at bounding box center [80, 56] width 21 height 5
click at [78, 94] on div "Paid" at bounding box center [90, 96] width 46 height 9
click at [132, 56] on input "[DATE]" at bounding box center [139, 56] width 46 height 9
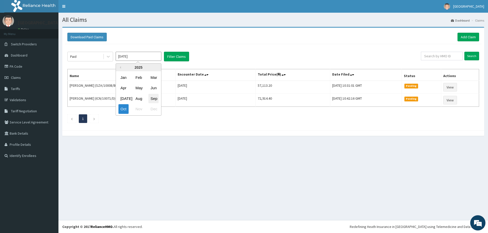
click at [156, 97] on div "Sep" at bounding box center [153, 98] width 10 height 9
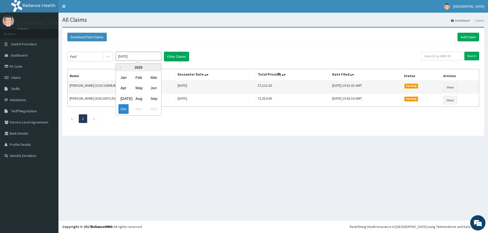
type input "[DATE]"
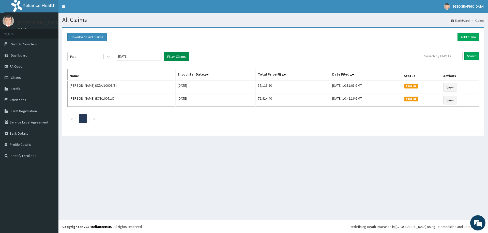
click at [178, 58] on button "Filter Claims" at bounding box center [176, 57] width 25 height 10
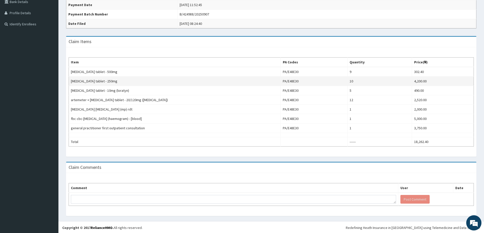
scroll to position [133, 0]
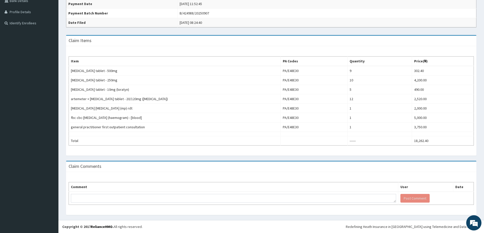
click at [305, 151] on div "Item PA Codes Quantity Price(₦) [MEDICAL_DATA] tablet - 500mg PA/E48E30 9 302.4…" at bounding box center [271, 101] width 410 height 110
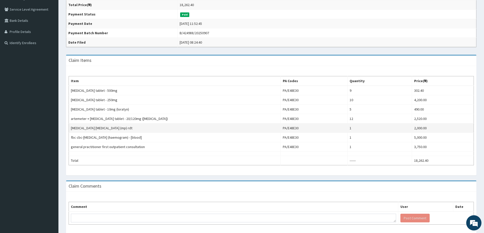
scroll to position [127, 0]
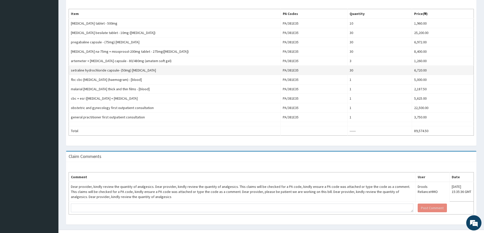
scroll to position [171, 0]
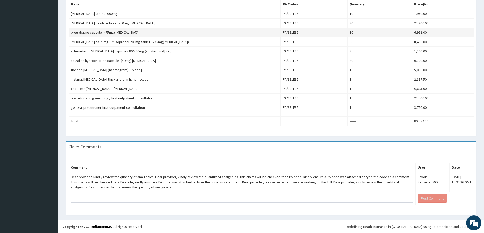
click at [423, 29] on td "6,972.00" at bounding box center [443, 32] width 62 height 9
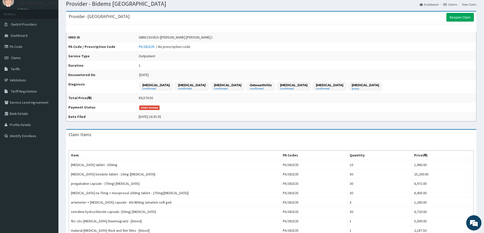
scroll to position [0, 0]
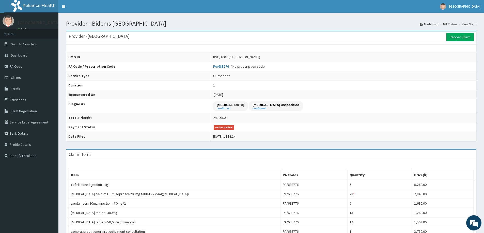
click at [308, 141] on td "Thu Oct 09 2025 14:13:14" at bounding box center [343, 136] width 265 height 9
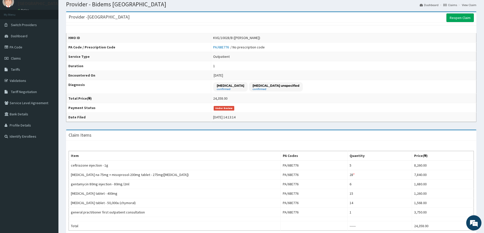
scroll to position [76, 0]
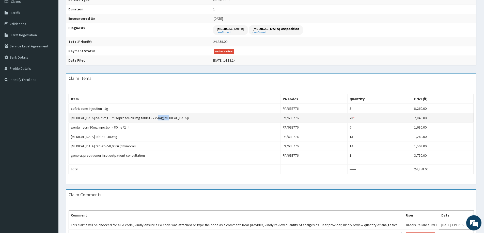
drag, startPoint x: 155, startPoint y: 118, endPoint x: 164, endPoint y: 116, distance: 9.4
click at [164, 115] on td "diclofenac na-75mg + misoprosol-200mg tablet - 275mg(arthrotec)" at bounding box center [175, 118] width 212 height 9
click at [154, 119] on td "diclofenac na-75mg + misoprosol-200mg tablet - 275mg(arthrotec)" at bounding box center [175, 118] width 212 height 9
drag, startPoint x: 154, startPoint y: 119, endPoint x: 168, endPoint y: 120, distance: 14.5
click at [168, 120] on td "diclofenac na-75mg + misoprosol-200mg tablet - 275mg(arthrotec)" at bounding box center [175, 118] width 212 height 9
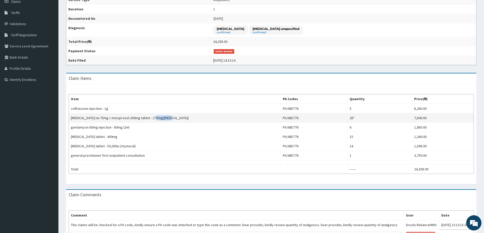
copy td "arthrotec"
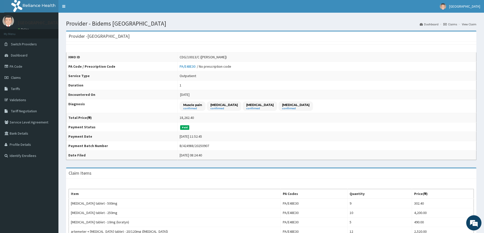
click at [50, 232] on aside "[GEOGRAPHIC_DATA] Online My Menu Switch Providers Dashboard PA Code Claims Tari…" at bounding box center [29, 183] width 58 height 366
